Goal: Information Seeking & Learning: Learn about a topic

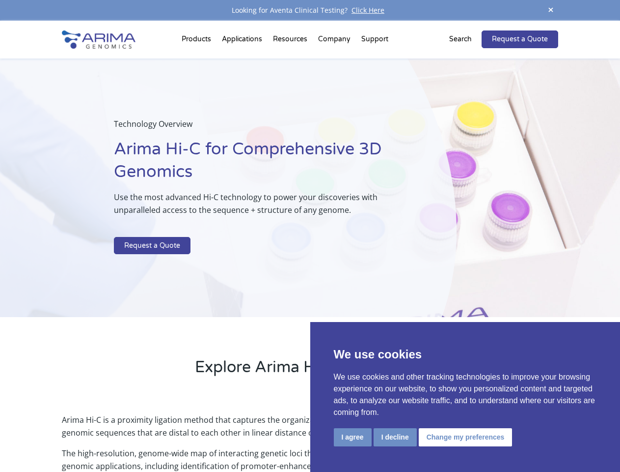
click at [310, 236] on p at bounding box center [260, 230] width 293 height 13
click at [353, 437] on button "I agree" at bounding box center [353, 437] width 38 height 18
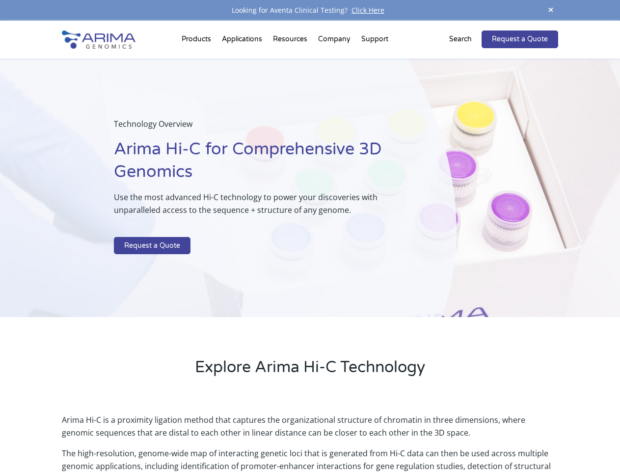
click at [395, 437] on p "Arima Hi-C is a proximity ligation method that captures the organizational stru…" at bounding box center [310, 429] width 496 height 33
click at [464, 437] on p "Arima Hi-C is a proximity ligation method that captures the organizational stru…" at bounding box center [310, 429] width 496 height 33
click at [551, 10] on span at bounding box center [551, 10] width 15 height 13
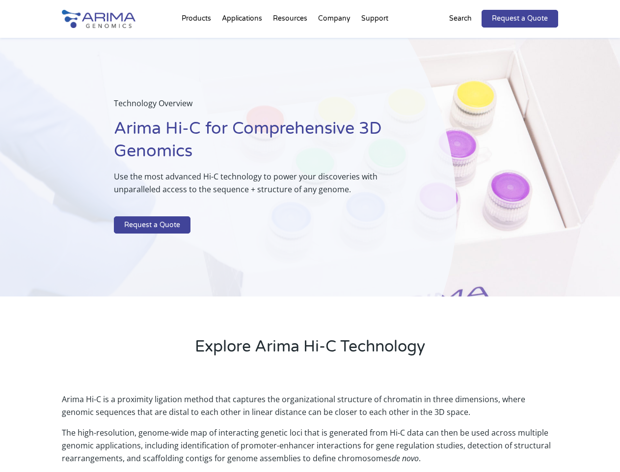
click at [310, 246] on div "Technology Overview Arima Hi-C for Comprehensive 3D Genomics Use the most advan…" at bounding box center [228, 167] width 457 height 259
click at [198, 41] on div "Technology Overview Arima Hi-C for Comprehensive 3D Genomics Use the most advan…" at bounding box center [228, 167] width 457 height 259
click at [291, 41] on div "Technology Overview Arima Hi-C for Comprehensive 3D Genomics Use the most advan…" at bounding box center [228, 167] width 457 height 259
click at [335, 41] on div "Technology Overview Arima Hi-C for Comprehensive 3D Genomics Use the most advan…" at bounding box center [228, 167] width 457 height 259
click at [375, 41] on div "Technology Overview Arima Hi-C for Comprehensive 3D Genomics Use the most advan…" at bounding box center [228, 167] width 457 height 259
